Goal: Answer question/provide support: Share knowledge or assist other users

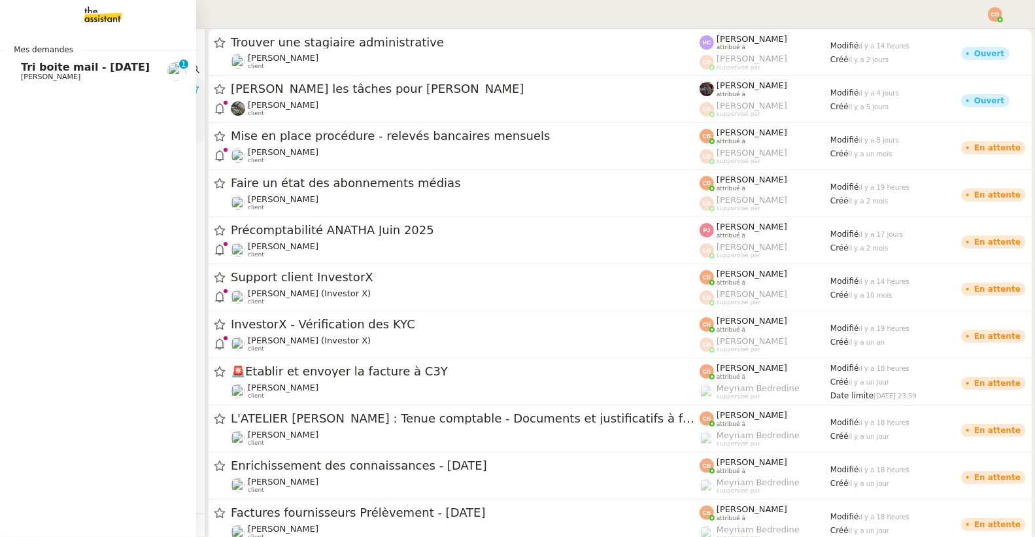
click at [39, 74] on span "[PERSON_NAME]" at bounding box center [51, 77] width 60 height 9
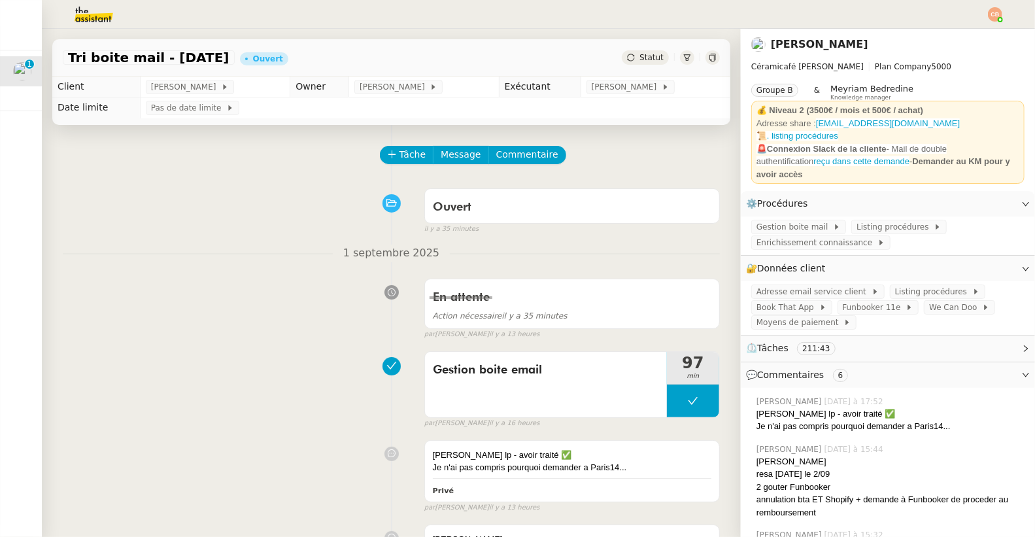
click at [101, 14] on img at bounding box center [83, 14] width 101 height 29
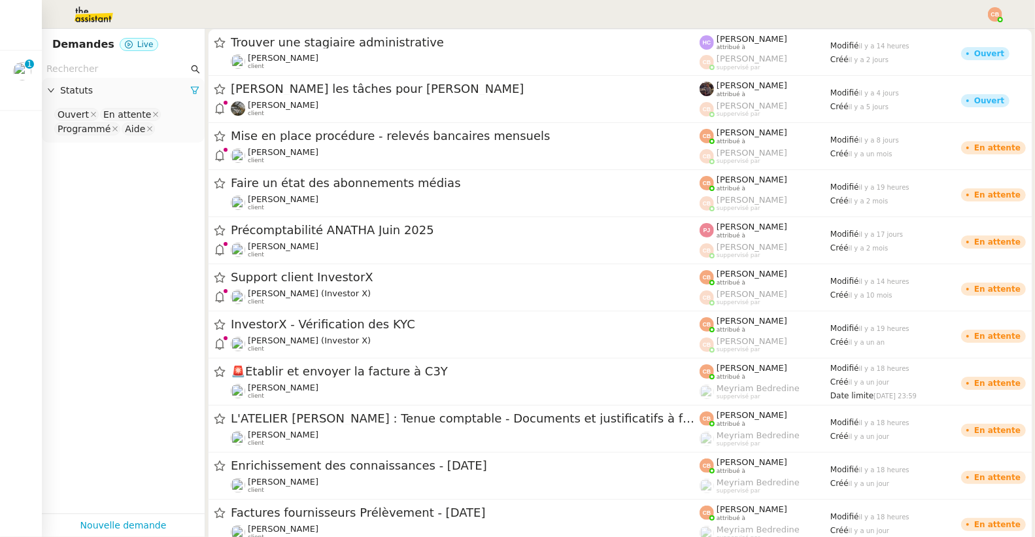
click at [67, 70] on input "text" at bounding box center [117, 68] width 142 height 15
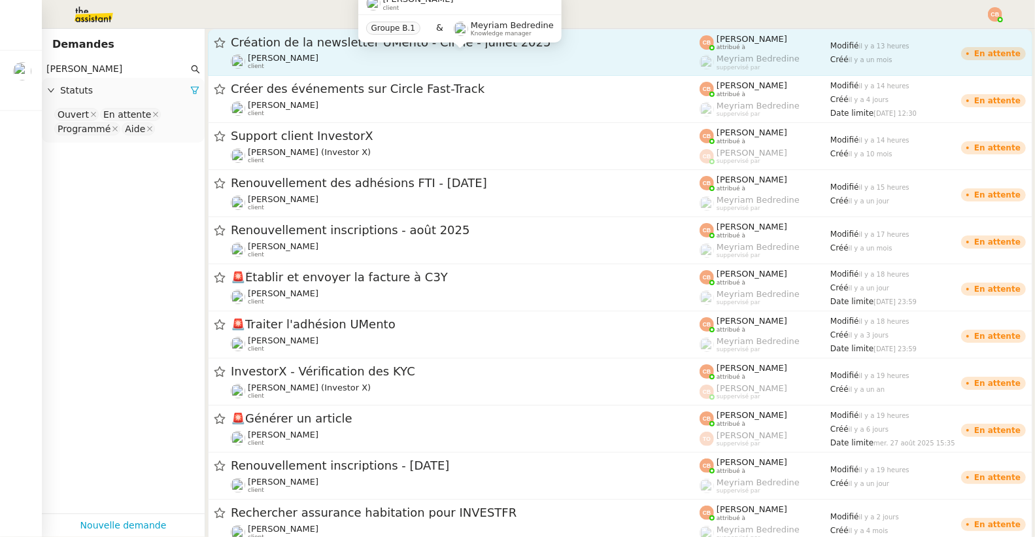
type input "[PERSON_NAME]"
click at [396, 56] on div "[PERSON_NAME] client" at bounding box center [465, 61] width 469 height 17
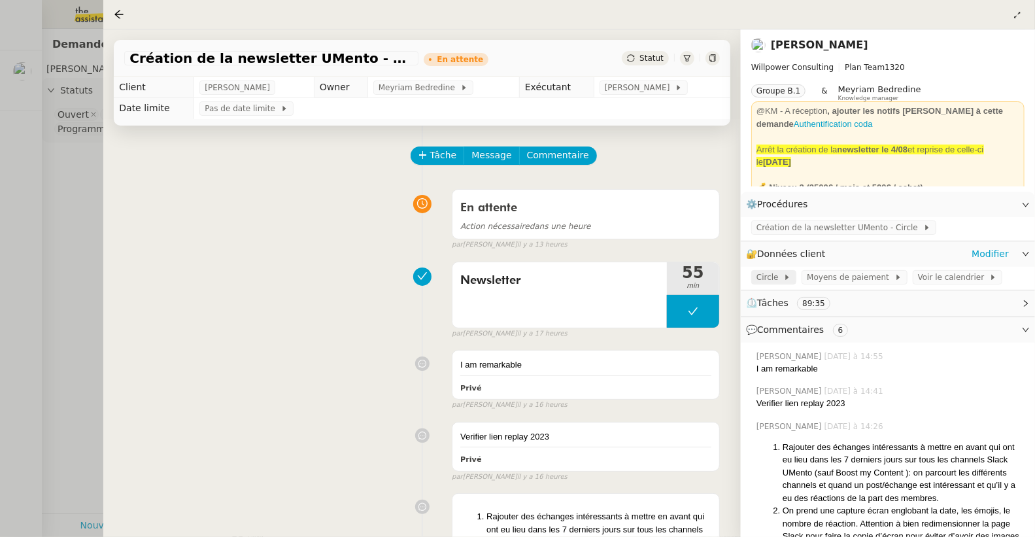
click at [774, 271] on span "Circle" at bounding box center [770, 277] width 27 height 13
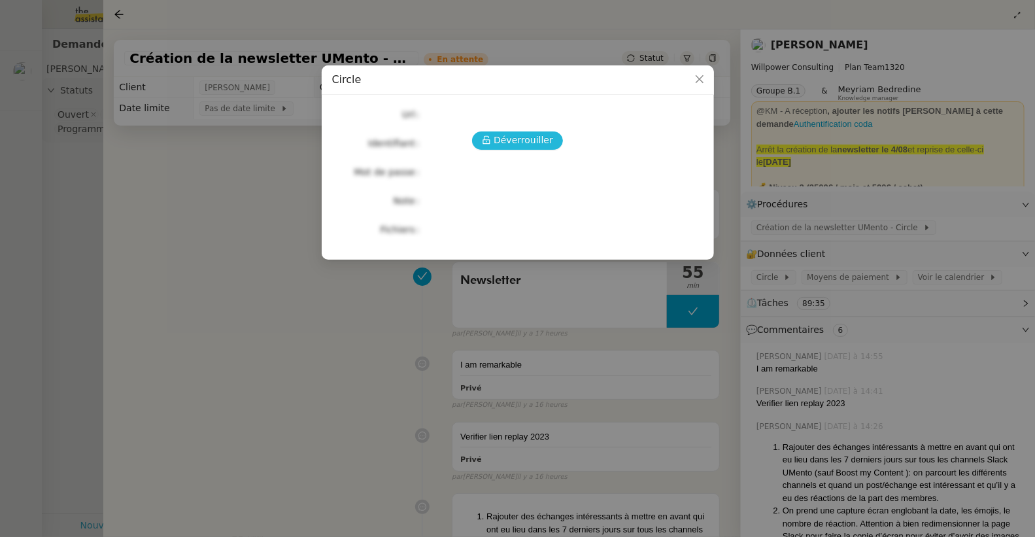
click at [537, 137] on span "Déverrouiller" at bounding box center [524, 140] width 60 height 15
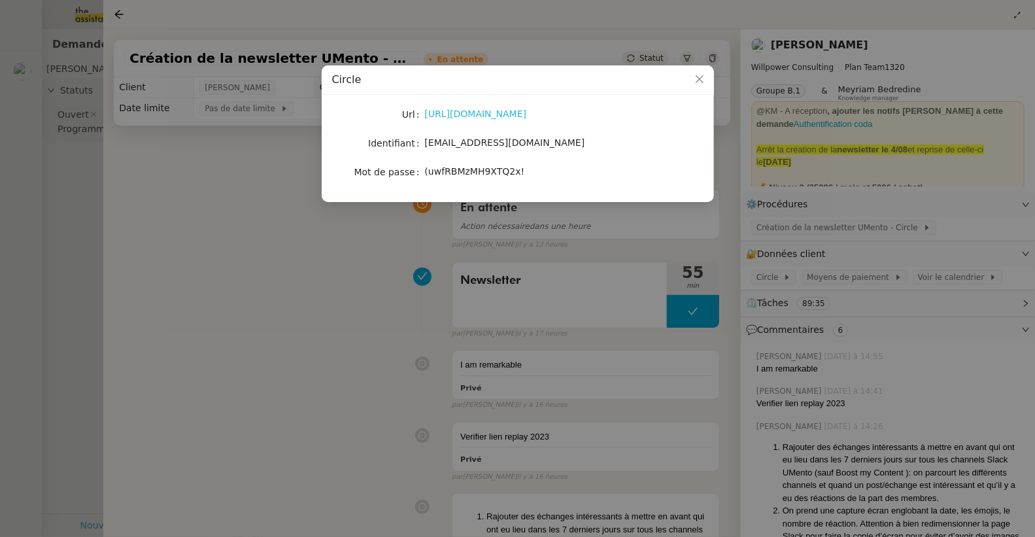
click at [457, 117] on link "[URL][DOMAIN_NAME]" at bounding box center [476, 114] width 102 height 10
click at [313, 277] on nz-modal-container "Circle Url [URL][DOMAIN_NAME] Identifiant [EMAIL_ADDRESS][DOMAIN_NAME] Mot de p…" at bounding box center [517, 268] width 1035 height 537
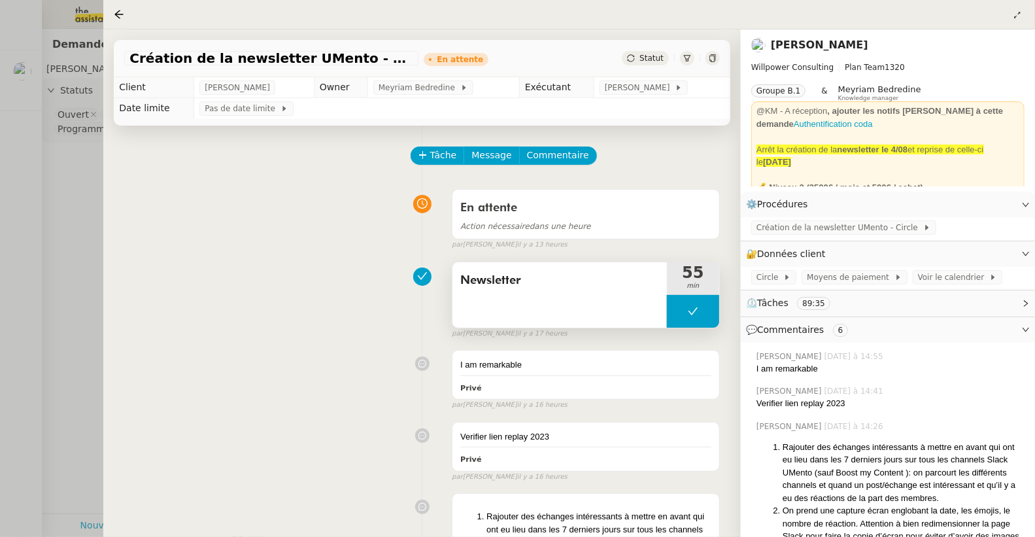
click at [667, 300] on button at bounding box center [693, 311] width 52 height 33
click at [667, 300] on div at bounding box center [680, 311] width 26 height 33
click at [775, 230] on span "Création de la newsletter UMento - Circle" at bounding box center [840, 227] width 167 height 13
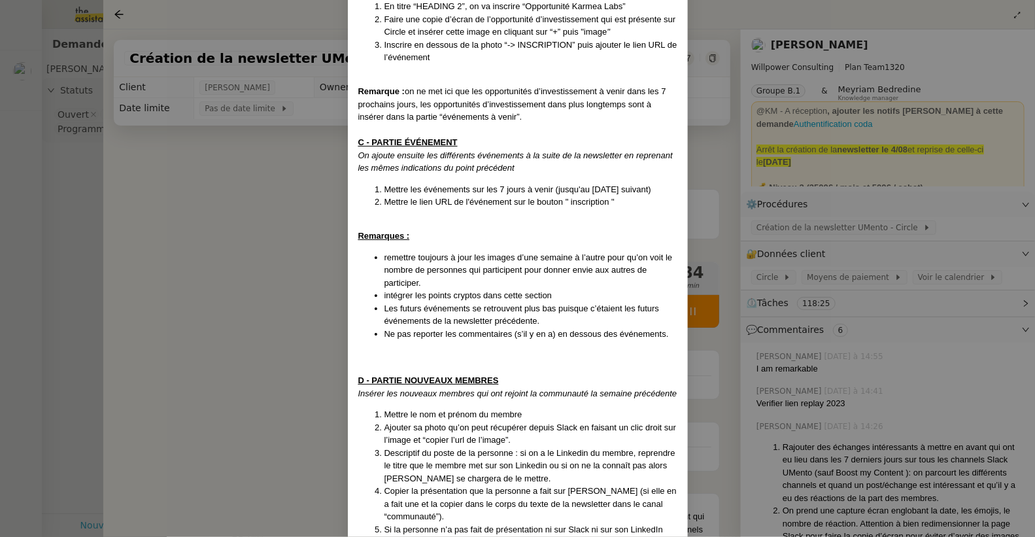
scroll to position [445, 0]
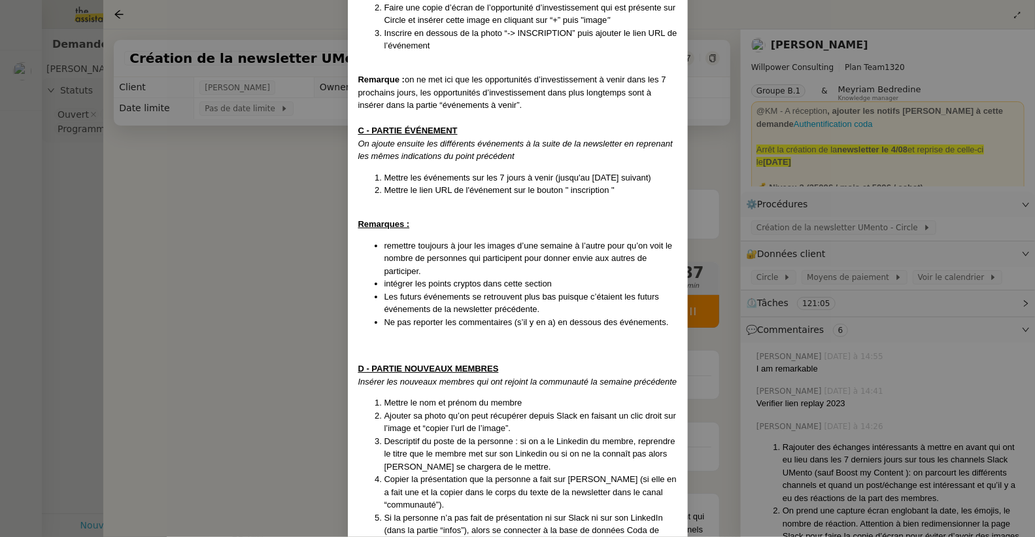
click at [263, 176] on nz-modal-container "Mise en place le [DATE]- MAJ le [DATE] Contexte : [PERSON_NAME] souhaite que no…" at bounding box center [517, 268] width 1035 height 537
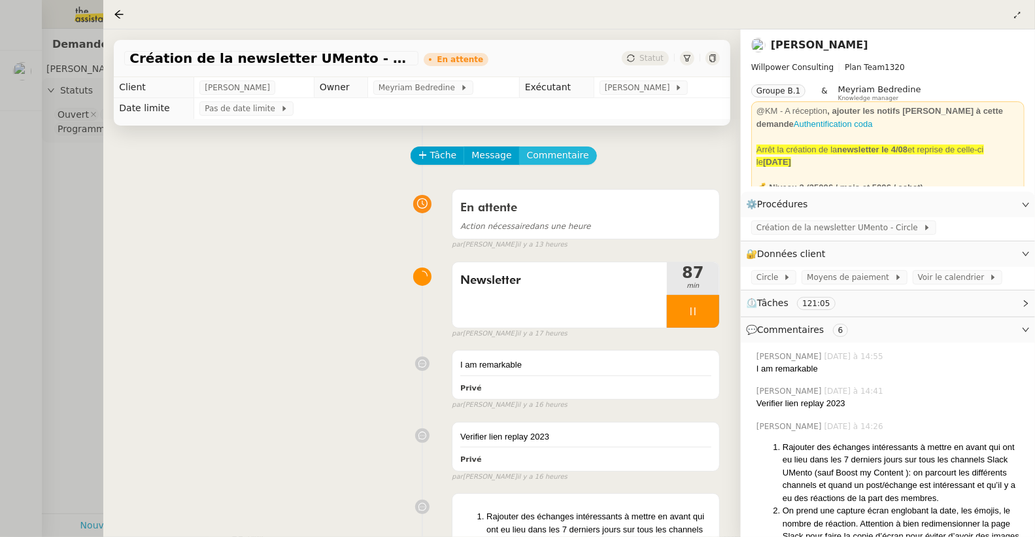
click at [551, 148] on span "Commentaire" at bounding box center [558, 155] width 62 height 15
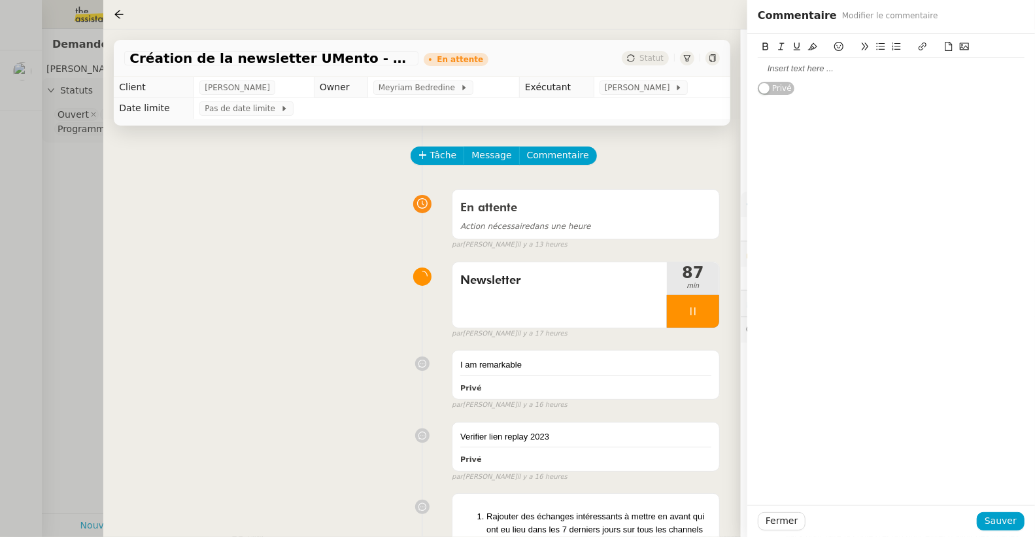
click at [780, 69] on div at bounding box center [891, 69] width 267 height 12
click at [822, 72] on div "Faire nouveau mmebre + replay" at bounding box center [891, 69] width 267 height 12
click at [827, 72] on div "Faire nouveau mebre + replay" at bounding box center [891, 69] width 267 height 12
click at [984, 512] on div "Fermer Sauver" at bounding box center [891, 521] width 267 height 18
drag, startPoint x: 992, startPoint y: 519, endPoint x: 975, endPoint y: 514, distance: 17.6
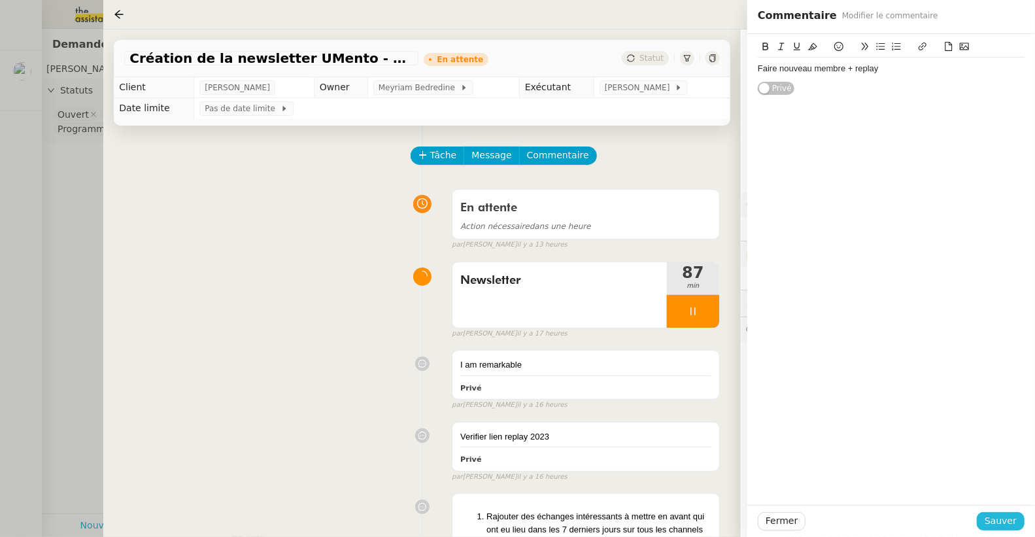
click at [992, 519] on span "Sauver" at bounding box center [1001, 520] width 32 height 15
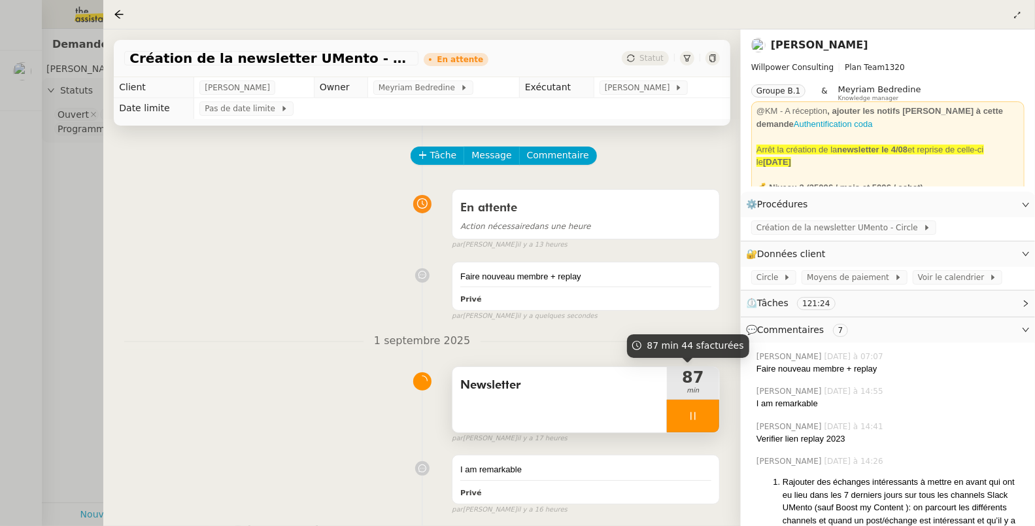
click at [691, 413] on icon at bounding box center [693, 416] width 5 height 8
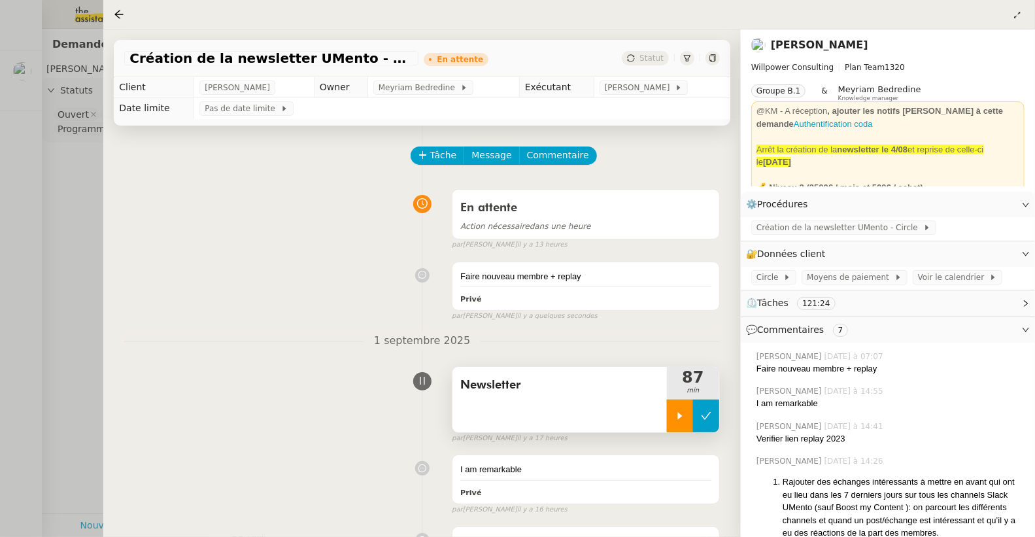
click at [693, 413] on button at bounding box center [706, 416] width 26 height 33
